Goal: Information Seeking & Learning: Learn about a topic

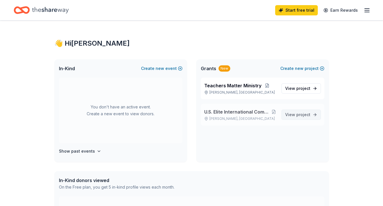
click at [300, 114] on span "project" at bounding box center [303, 114] width 14 height 5
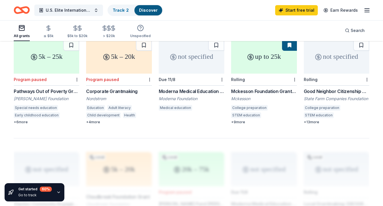
scroll to position [350, 0]
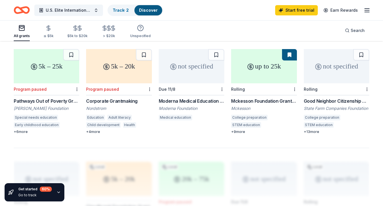
click at [262, 100] on div "Mckesson Foundation Grant: below $25,000" at bounding box center [263, 101] width 65 height 7
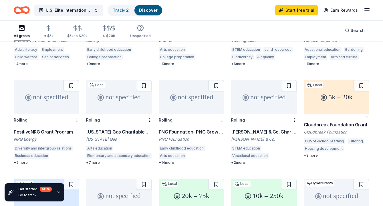
scroll to position [150, 0]
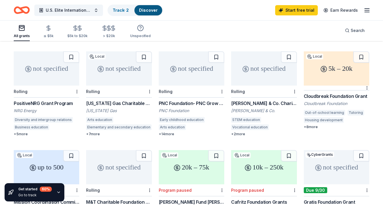
click at [335, 96] on div "Cloudbreak Foundation Grant" at bounding box center [335, 96] width 65 height 7
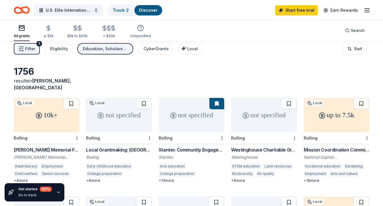
scroll to position [0, 0]
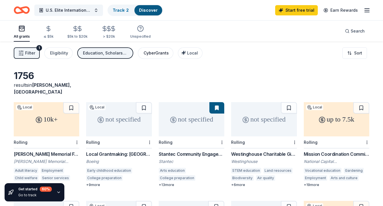
click at [157, 50] on div "CyberGrants" at bounding box center [155, 53] width 25 height 7
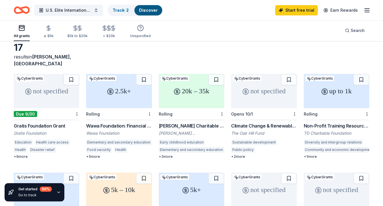
scroll to position [29, 0]
click at [124, 124] on div "Wawa Foundation: Financial Grants (Grants over $2,500)" at bounding box center [118, 125] width 65 height 7
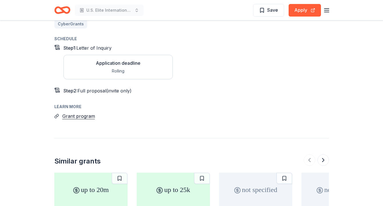
scroll to position [657, 0]
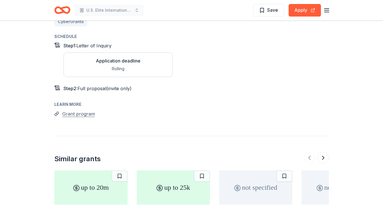
click at [82, 110] on button "Grant program" at bounding box center [78, 113] width 33 height 7
